Goal: Task Accomplishment & Management: Use online tool/utility

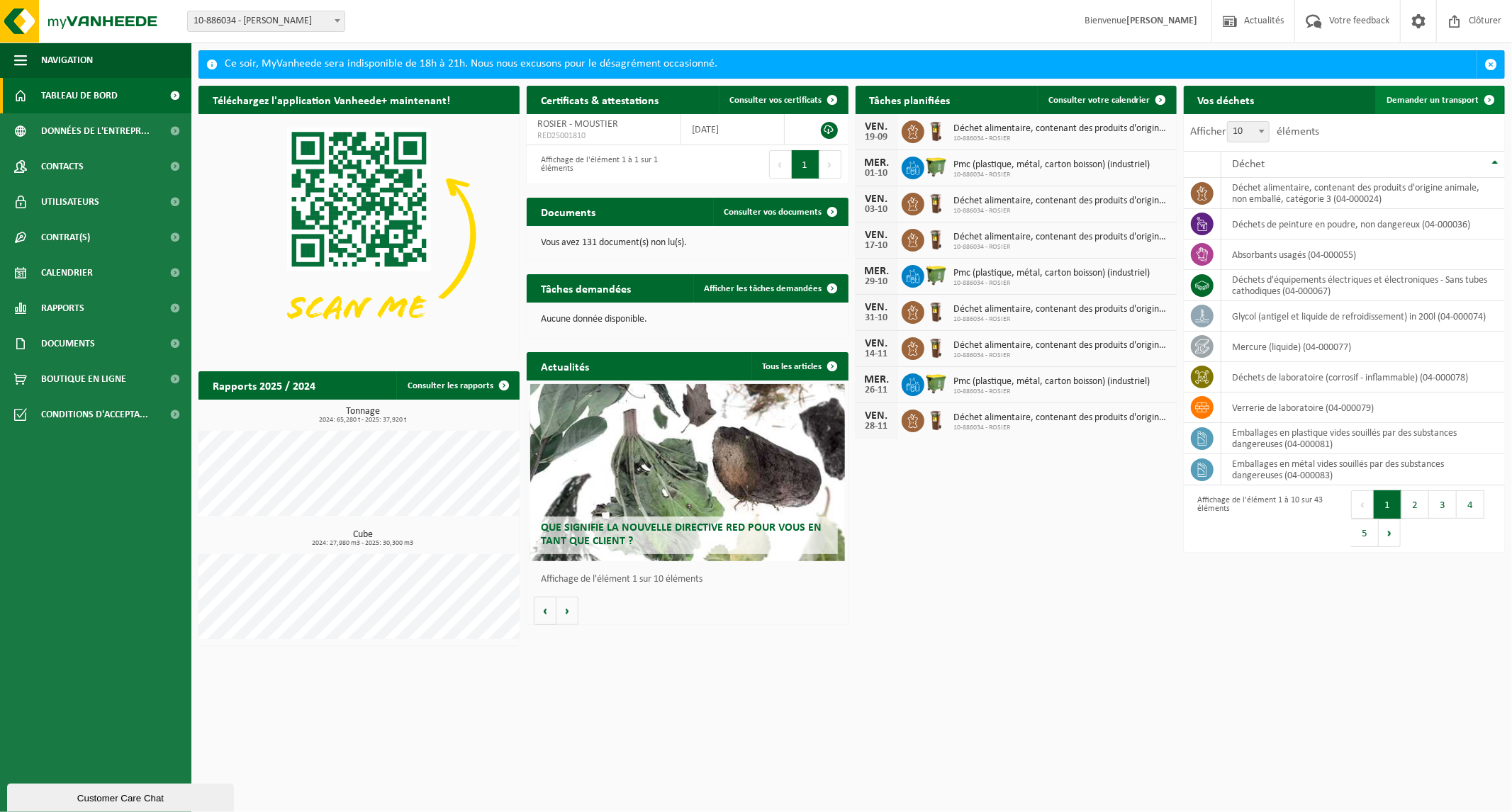
click at [1436, 104] on span "Demander un transport" at bounding box center [1433, 100] width 92 height 9
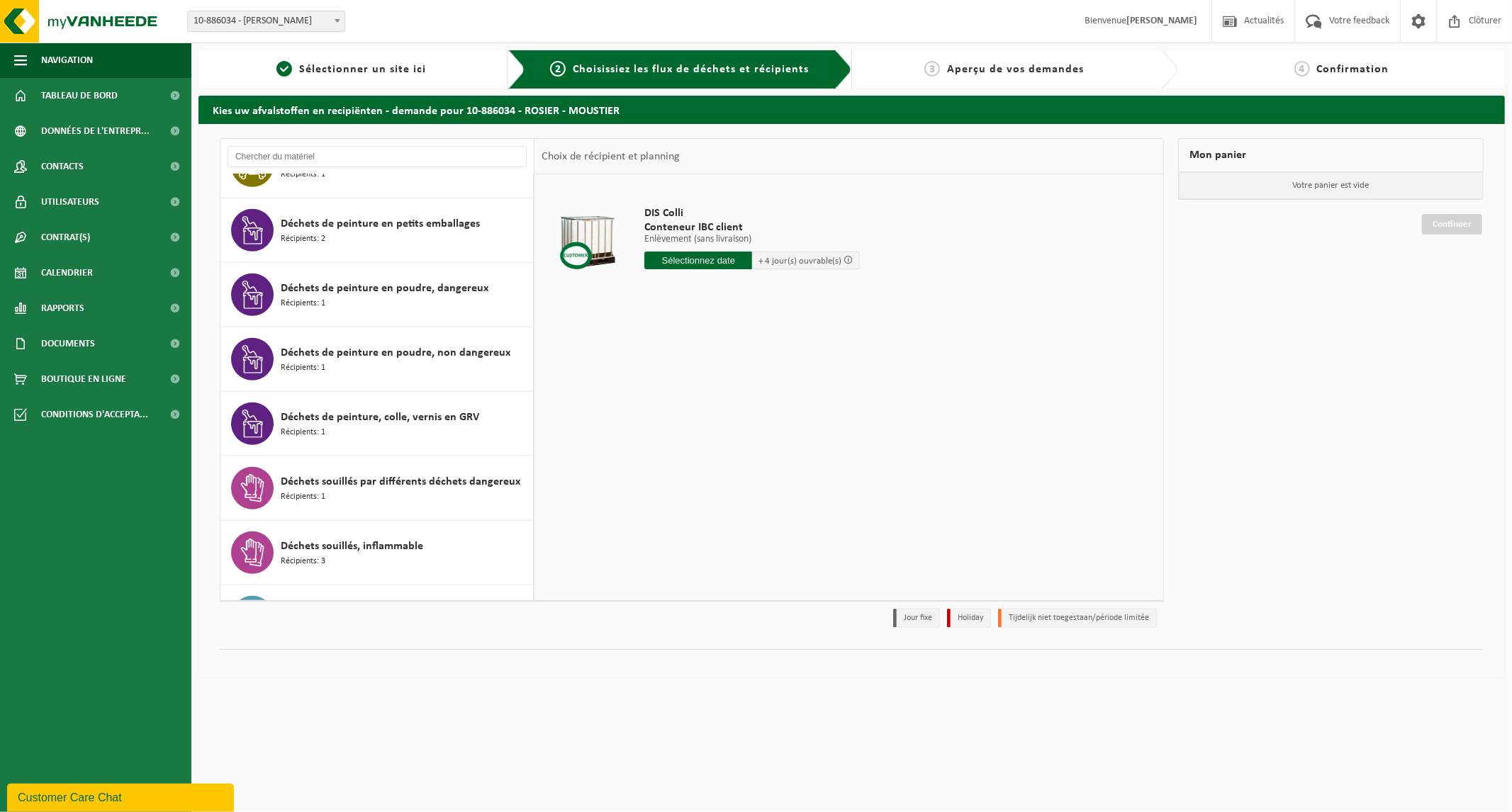
scroll to position [1024, 0]
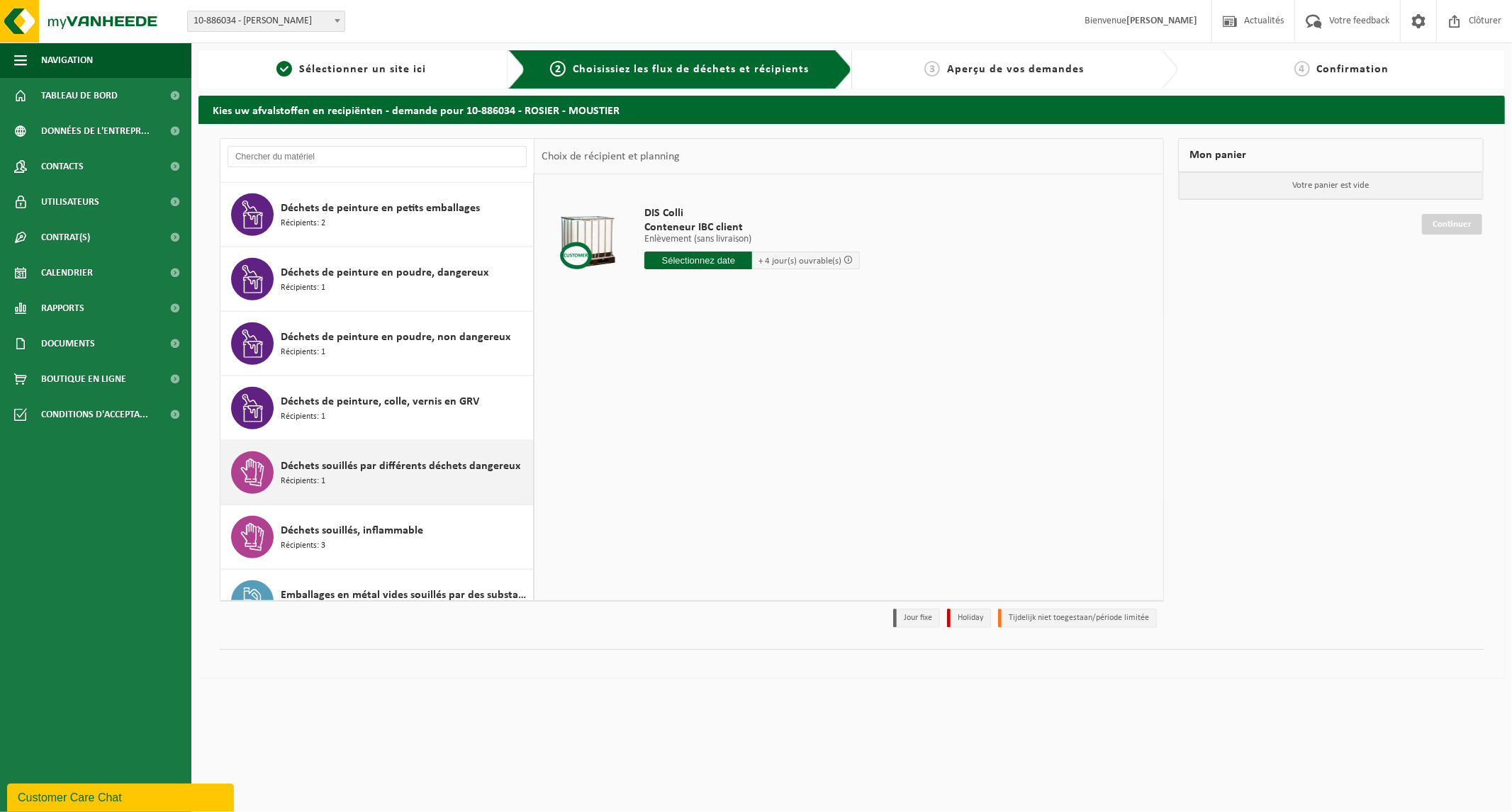
click at [455, 463] on span "Déchets souillés par différents déchets dangereux" at bounding box center [400, 467] width 240 height 17
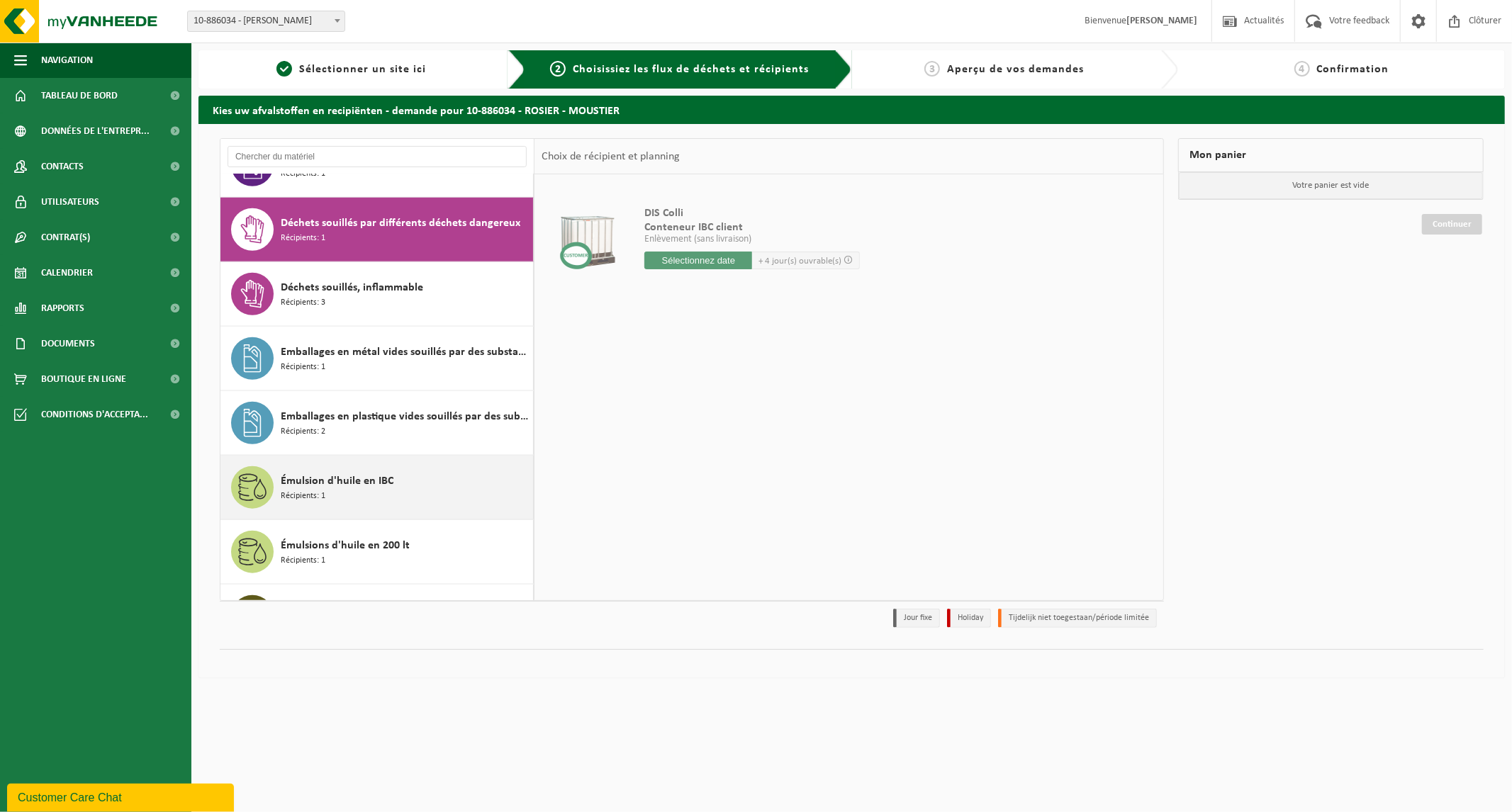
scroll to position [1292, 0]
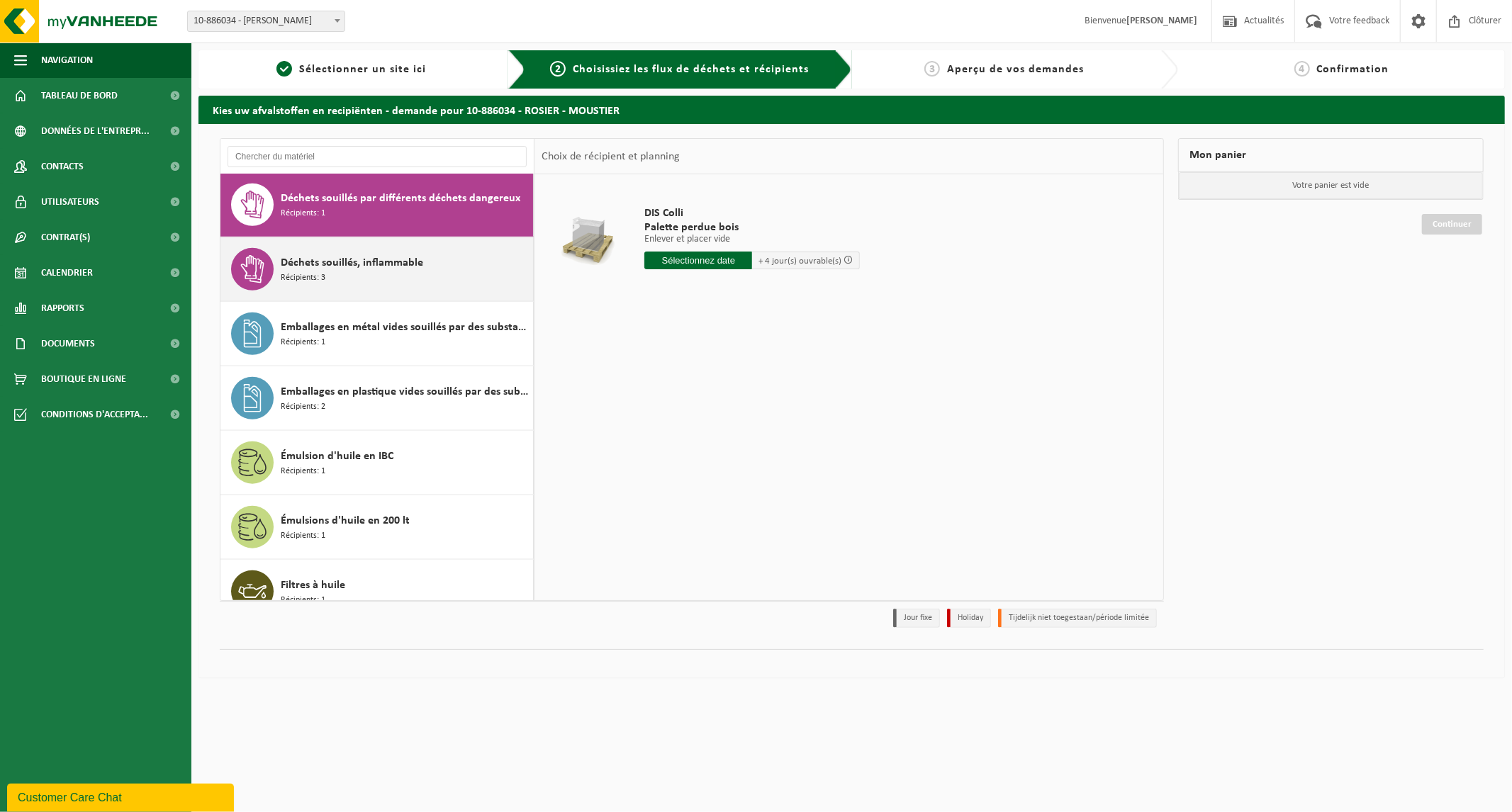
click at [331, 281] on div "Déchets souillés, inflammable Récipients: 3" at bounding box center [405, 269] width 249 height 43
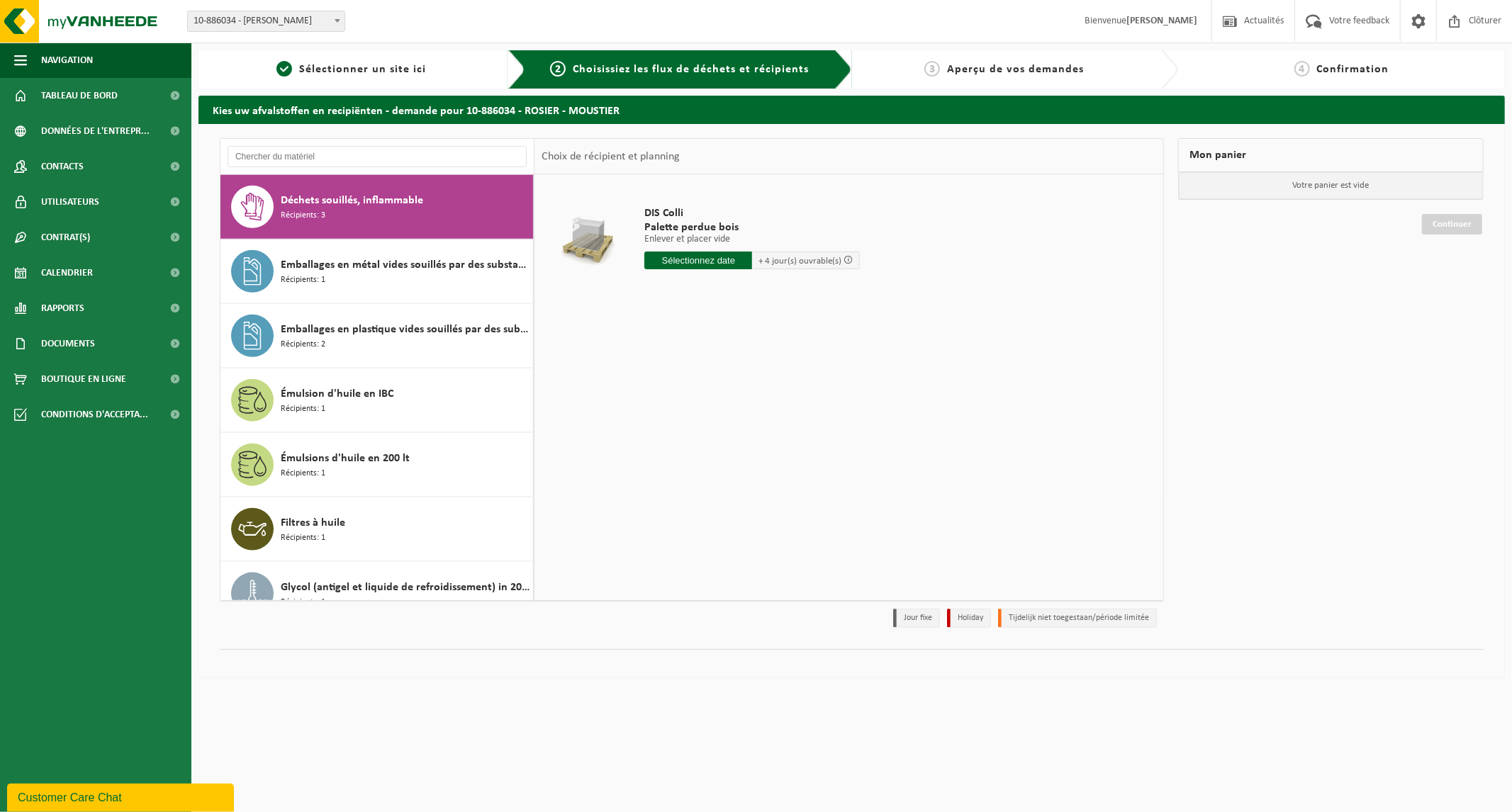
scroll to position [1356, 0]
